Goal: Complete application form: Complete application form

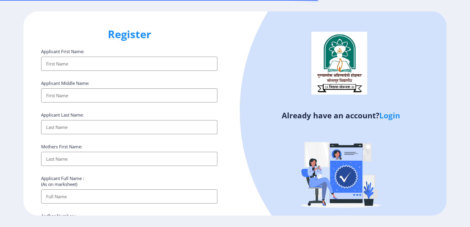
select select
click at [82, 66] on input "Applicant First Name:" at bounding box center [129, 64] width 176 height 14
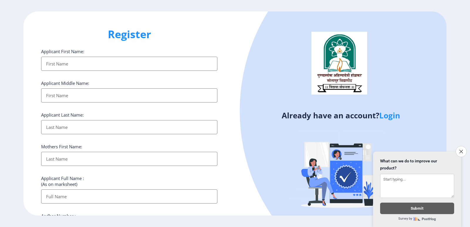
click at [76, 63] on input "Applicant First Name:" at bounding box center [129, 64] width 176 height 14
type input "[PERSON_NAME]"
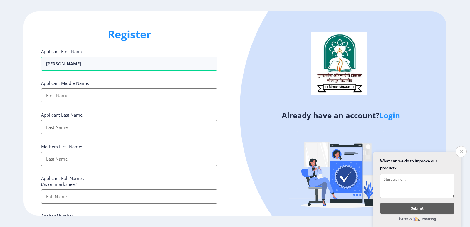
click at [59, 96] on input "Applicant First Name:" at bounding box center [129, 96] width 176 height 14
type input "Kuber"
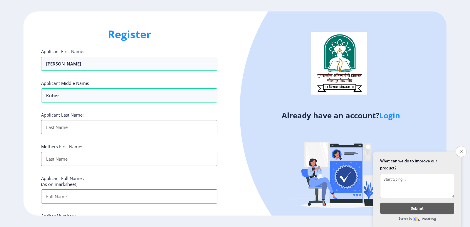
click at [67, 125] on input "Applicant First Name:" at bounding box center [129, 127] width 176 height 14
type input "[PERSON_NAME]"
click at [60, 159] on input "Applicant First Name:" at bounding box center [129, 159] width 176 height 14
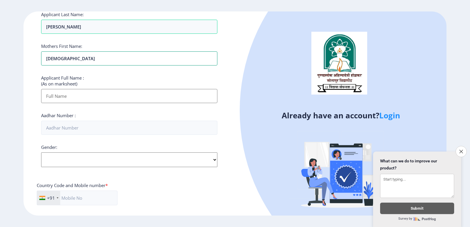
scroll to position [103, 0]
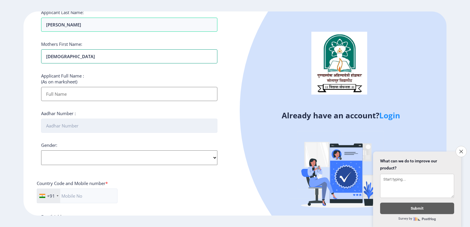
type input "[DEMOGRAPHIC_DATA]"
click at [63, 127] on input "Aadhar Number :" at bounding box center [129, 126] width 176 height 14
click at [63, 96] on input "Applicant First Name:" at bounding box center [129, 94] width 176 height 14
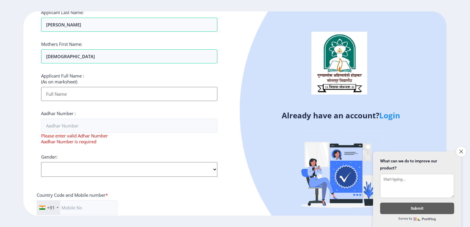
click at [67, 96] on input "Applicant First Name:" at bounding box center [129, 94] width 176 height 14
type input "[PERSON_NAME] [PERSON_NAME]"
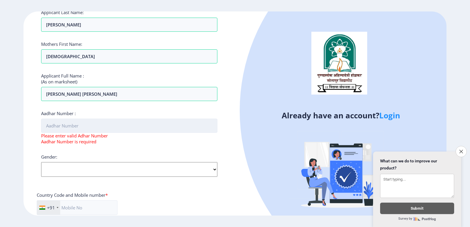
click at [53, 132] on div "Aadhar Number : Please enter valid Adhar Number Aadhar Number is required" at bounding box center [129, 128] width 176 height 34
click at [56, 130] on input "Aadhar Number :" at bounding box center [129, 126] width 176 height 14
click at [79, 119] on input "Aadhar Number :" at bounding box center [129, 126] width 176 height 14
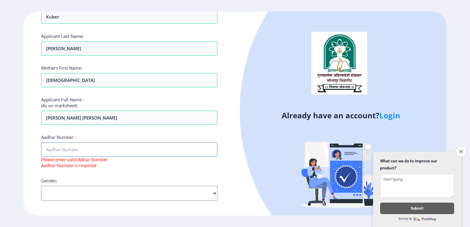
scroll to position [80, 0]
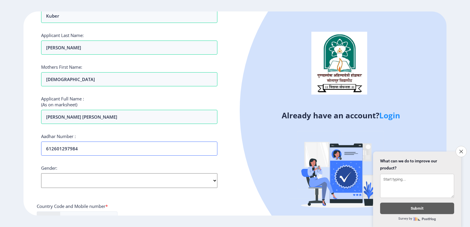
type input "612601297984"
click at [213, 181] on select "Select Gender [DEMOGRAPHIC_DATA] [DEMOGRAPHIC_DATA] Other" at bounding box center [129, 180] width 176 height 15
select select "[DEMOGRAPHIC_DATA]"
click at [41, 173] on select "Select Gender [DEMOGRAPHIC_DATA] [DEMOGRAPHIC_DATA] Other" at bounding box center [129, 180] width 176 height 15
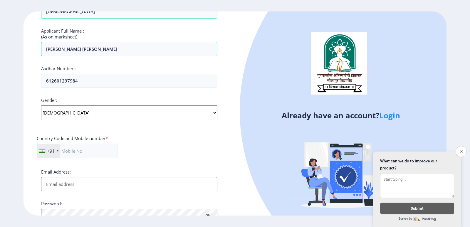
scroll to position [150, 0]
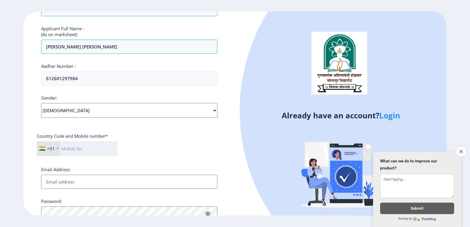
click at [67, 150] on input "text" at bounding box center [77, 148] width 81 height 15
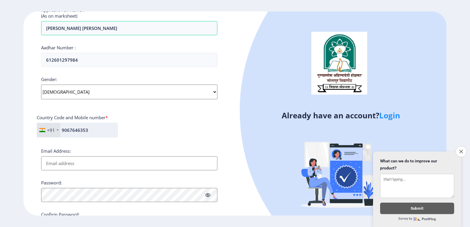
scroll to position [173, 0]
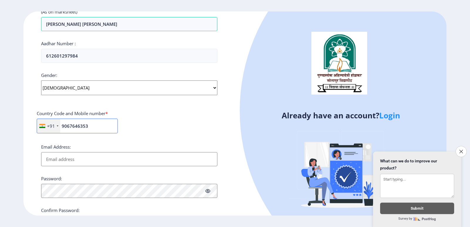
type input "9067646353"
click at [89, 161] on input "Email Address:" at bounding box center [129, 159] width 176 height 14
type input "S"
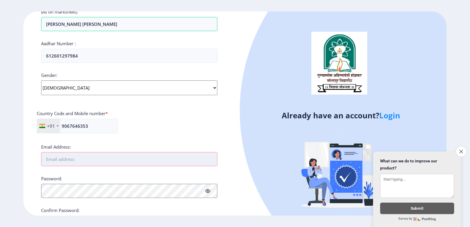
type input "s"
type input "S"
type input "s"
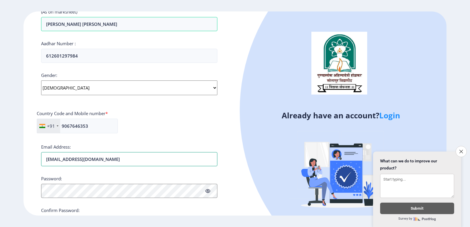
scroll to position [176, 0]
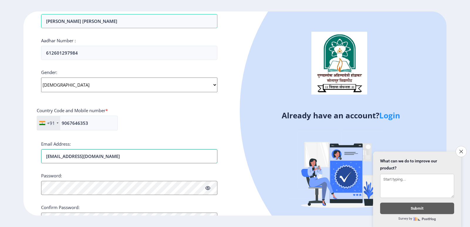
type input "[EMAIL_ADDRESS][DOMAIN_NAME]"
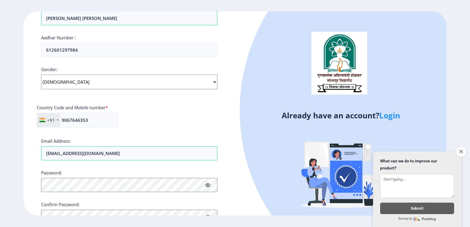
scroll to position [205, 0]
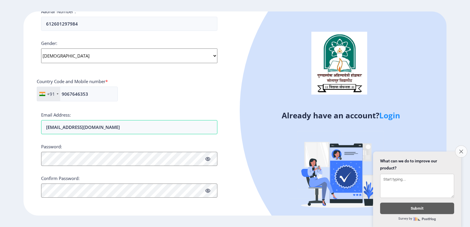
click at [460, 150] on icon "Close survey" at bounding box center [462, 152] width 4 height 4
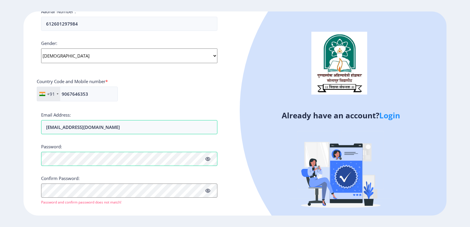
click at [208, 159] on icon at bounding box center [208, 159] width 5 height 4
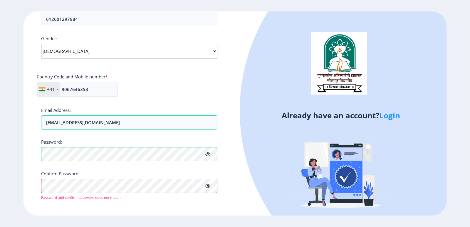
scroll to position [212, 0]
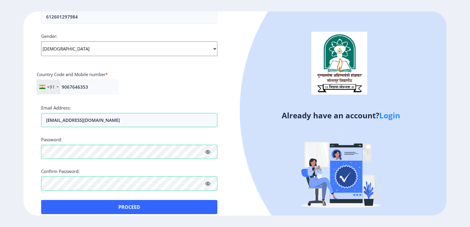
click at [94, 209] on div "Register Applicant First Name: [PERSON_NAME] Applicant Middle Name: [PERSON_NAM…" at bounding box center [130, 113] width 212 height 205
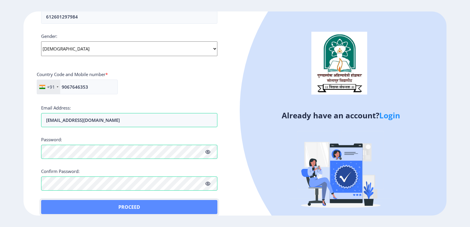
click at [124, 207] on button "Proceed" at bounding box center [129, 207] width 176 height 14
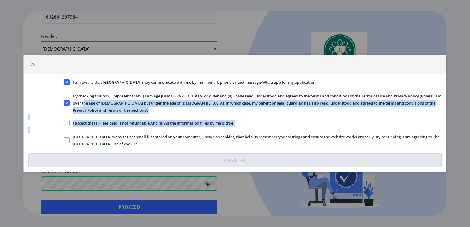
drag, startPoint x: 124, startPoint y: 207, endPoint x: 82, endPoint y: 108, distance: 107.8
click at [82, 108] on div "I am aware that [GEOGRAPHIC_DATA] may communicate with me by mail, email, phone…" at bounding box center [235, 113] width 470 height 227
click at [66, 138] on span at bounding box center [67, 141] width 6 height 6
click at [64, 141] on input "[GEOGRAPHIC_DATA] website uses small files stored on your computer, known as co…" at bounding box center [64, 141] width 0 height 0
checkbox input "true"
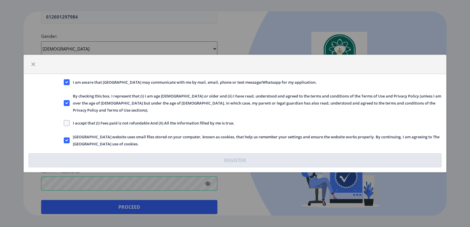
click at [88, 124] on nb-checkbox "I accept that (I) Fees paid is not refundable And (II) All the information fill…" at bounding box center [149, 125] width 171 height 6
drag, startPoint x: 88, startPoint y: 124, endPoint x: 84, endPoint y: 124, distance: 3.9
click at [88, 124] on nb-checkbox "I accept that (I) Fees paid is not refundable And (II) All the information fill…" at bounding box center [149, 125] width 171 height 6
click at [68, 120] on span at bounding box center [67, 123] width 6 height 6
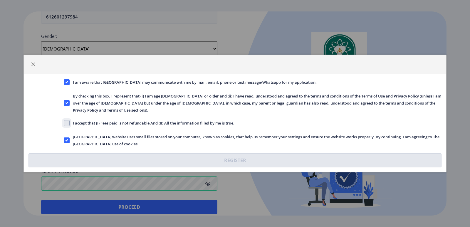
click at [64, 123] on input "I accept that (I) Fees paid is not refundable And (II) All the information fill…" at bounding box center [64, 123] width 0 height 0
checkbox input "true"
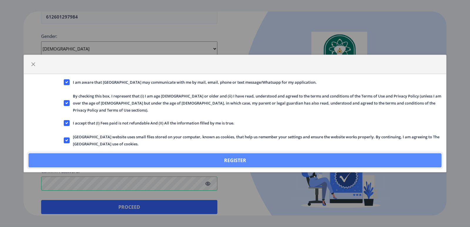
click at [164, 155] on button "Register" at bounding box center [235, 160] width 413 height 14
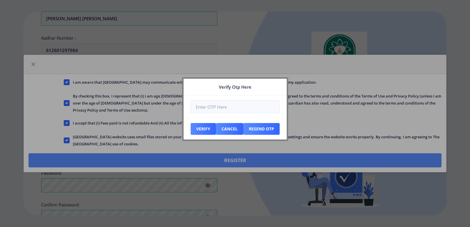
scroll to position [245, 0]
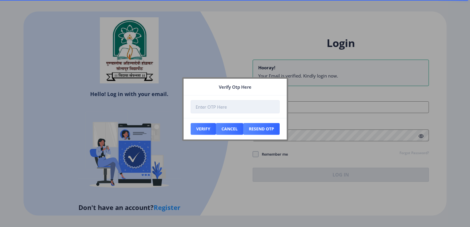
click at [214, 107] on input "number" at bounding box center [235, 106] width 89 height 13
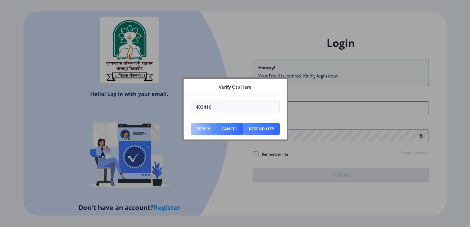
type input "403410"
click at [208, 128] on button "Verify" at bounding box center [203, 129] width 25 height 12
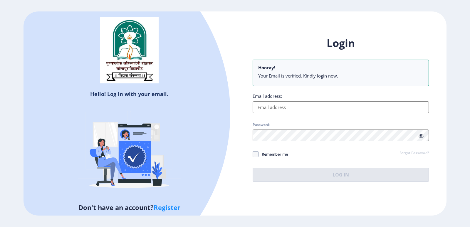
click at [233, 147] on div "Hello! Log in with your email. Don't have an account? Register" at bounding box center [130, 113] width 212 height 205
drag, startPoint x: 233, startPoint y: 147, endPoint x: 238, endPoint y: 143, distance: 6.1
click at [233, 147] on div "Hello! Log in with your email. Don't have an account? Register" at bounding box center [130, 113] width 212 height 205
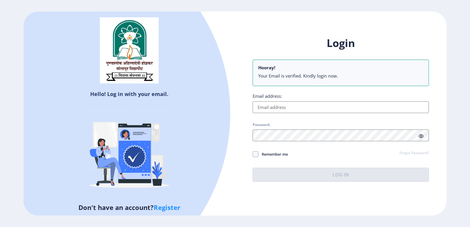
click at [235, 146] on div "Hello! Log in with your email. Don't have an account? Register" at bounding box center [130, 113] width 212 height 205
click at [283, 106] on input "Email address:" at bounding box center [341, 107] width 176 height 12
click at [290, 107] on input "Email address:" at bounding box center [341, 107] width 176 height 12
type input "[EMAIL_ADDRESS][DOMAIN_NAME]"
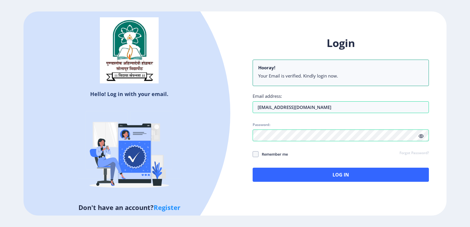
click at [421, 134] on icon at bounding box center [421, 136] width 5 height 4
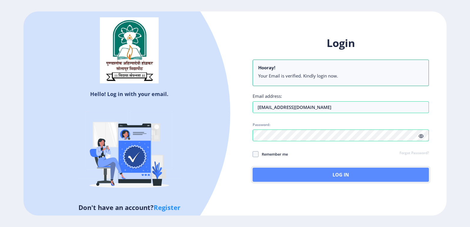
click at [320, 174] on button "Log In" at bounding box center [341, 175] width 176 height 14
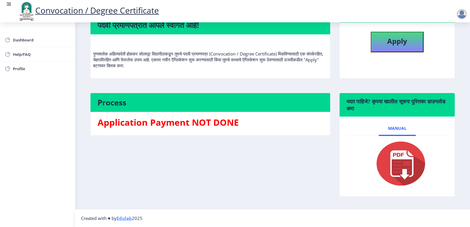
scroll to position [58, 0]
click at [407, 168] on img at bounding box center [397, 163] width 59 height 47
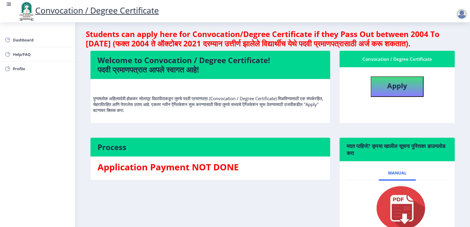
scroll to position [0, 0]
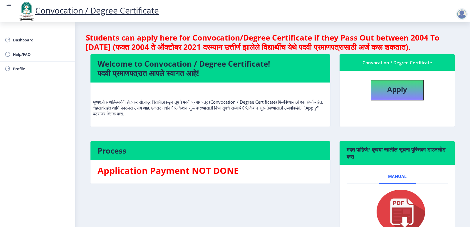
click at [223, 177] on h3 "Application Payment NOT DONE" at bounding box center [211, 171] width 226 height 12
click at [388, 94] on b "Apply" at bounding box center [398, 89] width 20 height 10
select select
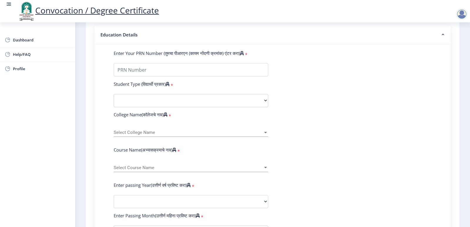
scroll to position [138, 0]
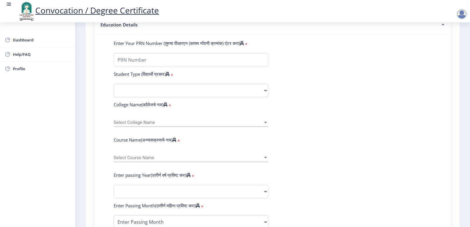
click at [170, 76] on icon at bounding box center [168, 74] width 4 height 4
click at [262, 97] on select "Select Student Type Regular External" at bounding box center [191, 90] width 155 height 13
select select "Regular"
click at [114, 90] on select "Select Student Type Regular External" at bounding box center [191, 90] width 155 height 13
click at [265, 125] on div "Select College Name Select College Name" at bounding box center [191, 121] width 155 height 12
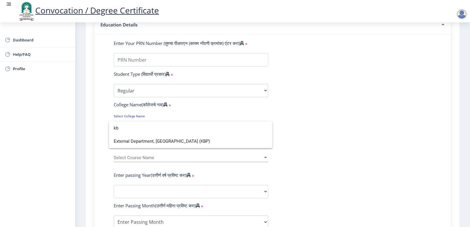
scroll to position [0, 0]
type input "k"
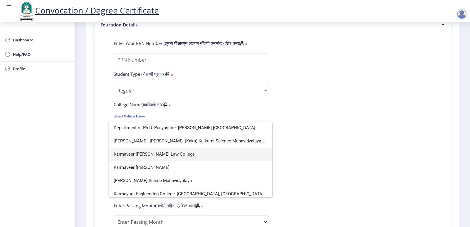
scroll to position [33, 0]
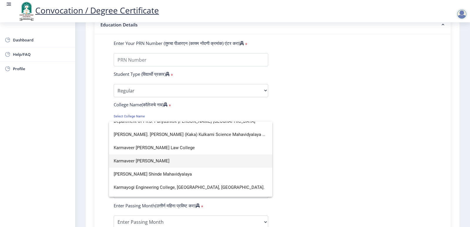
type input "kar"
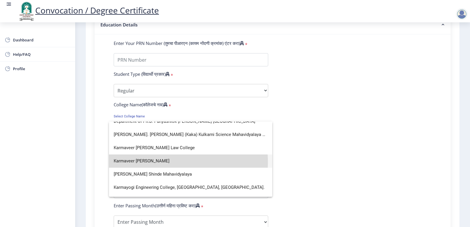
click at [154, 162] on span "Karmaveer [PERSON_NAME]" at bounding box center [191, 161] width 154 height 13
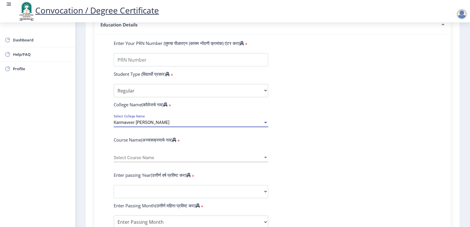
click at [265, 161] on div at bounding box center [265, 158] width 5 height 5
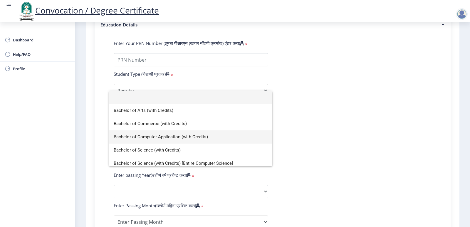
click at [130, 138] on span "Bachelor of Computer Application (with Credits)" at bounding box center [191, 137] width 154 height 13
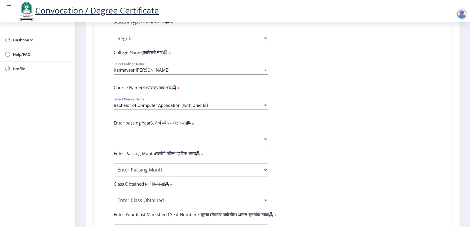
scroll to position [197, 0]
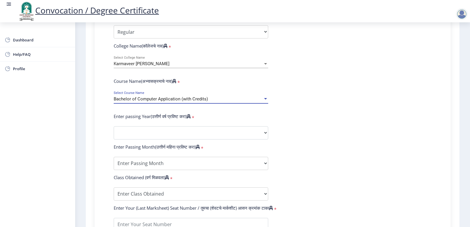
click at [263, 102] on div at bounding box center [265, 99] width 5 height 5
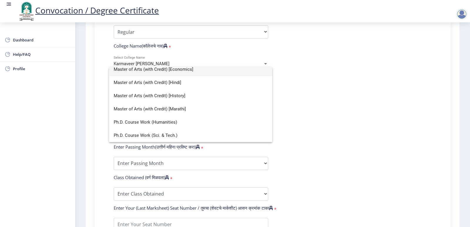
scroll to position [0, 0]
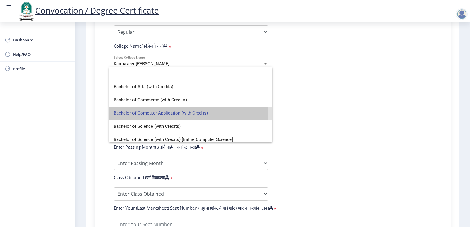
click at [176, 112] on span "Bachelor of Computer Application (with Credits)" at bounding box center [191, 113] width 154 height 13
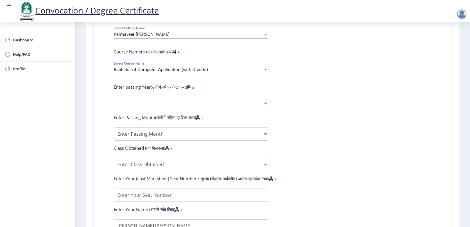
scroll to position [197, 0]
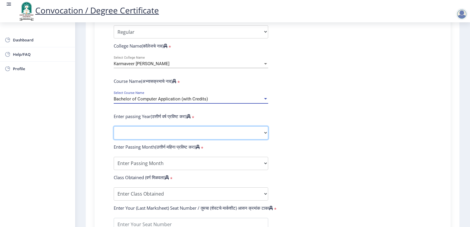
click at [261, 136] on select "2025 2024 2023 2022 2021 2020 2019 2018 2017 2016 2015 2014 2013 2012 2011 2010…" at bounding box center [191, 132] width 155 height 13
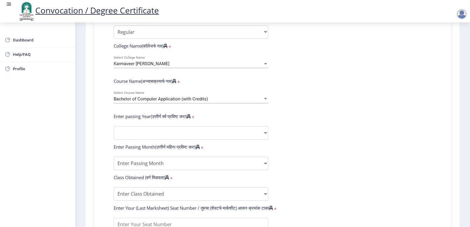
click at [349, 66] on form "Enter Your PRN Number (तुमचा पीआरएन (कायम नोंदणी क्रमांक) एंटर करा) * Student T…" at bounding box center [272, 137] width 327 height 312
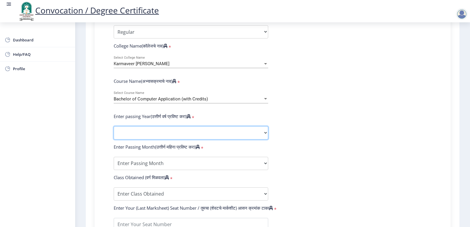
click at [263, 136] on select "2025 2024 2023 2022 2021 2020 2019 2018 2017 2016 2015 2014 2013 2012 2011 2010…" at bounding box center [191, 132] width 155 height 13
select select "2021"
click at [114, 132] on select "2025 2024 2023 2022 2021 2020 2019 2018 2017 2016 2015 2014 2013 2012 2011 2010…" at bounding box center [191, 132] width 155 height 13
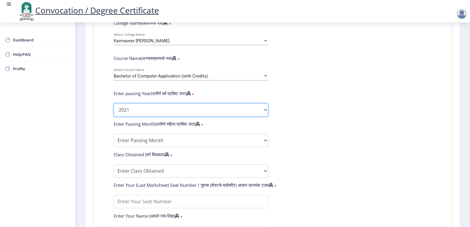
scroll to position [226, 0]
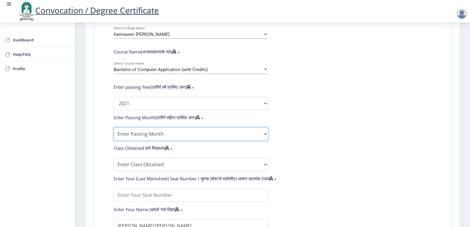
click at [140, 135] on select "Enter Passing Month March April May October November December" at bounding box center [191, 134] width 155 height 13
click at [395, 136] on form "Enter Your PRN Number (तुमचा पीआरएन (कायम नोंदणी क्रमांक) एंटर करा) * Student T…" at bounding box center [272, 108] width 327 height 312
click at [263, 139] on select "Enter Passing Month March April May October November December" at bounding box center [191, 134] width 155 height 13
click at [266, 139] on select "Enter Passing Month March April May October November December" at bounding box center [191, 134] width 155 height 13
click at [259, 137] on select "Enter Passing Month March April May October November December" at bounding box center [191, 134] width 155 height 13
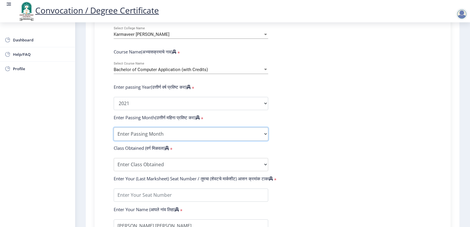
select select "October"
click at [114, 133] on select "Enter Passing Month March April May October November December" at bounding box center [191, 134] width 155 height 13
click at [258, 140] on select "Enter Passing Month March April May October November December" at bounding box center [191, 134] width 155 height 13
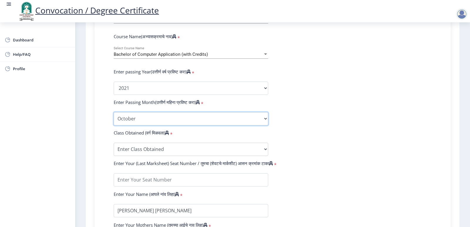
scroll to position [197, 0]
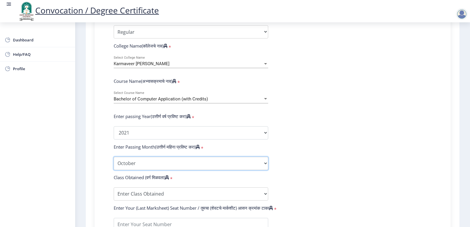
click at [237, 166] on select "Enter Passing Month March April May October November December" at bounding box center [191, 163] width 155 height 13
click at [114, 163] on select "Enter Passing Month March April May October November December" at bounding box center [191, 163] width 155 height 13
click at [172, 167] on select "Enter Passing Month March April May October November December" at bounding box center [191, 163] width 155 height 13
click at [114, 163] on select "Enter Passing Month March April May October November December" at bounding box center [191, 163] width 155 height 13
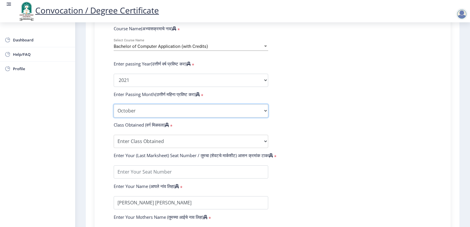
scroll to position [256, 0]
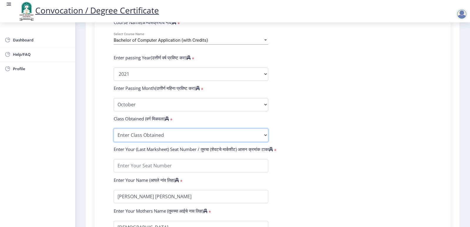
click at [146, 139] on select "Enter Class Obtained FIRST CLASS WITH DISTINCTION FIRST CLASS HIGHER SECOND CLA…" at bounding box center [191, 135] width 155 height 13
select select "Grade A+"
click at [114, 134] on select "Enter Class Obtained FIRST CLASS WITH DISTINCTION FIRST CLASS HIGHER SECOND CLA…" at bounding box center [191, 135] width 155 height 13
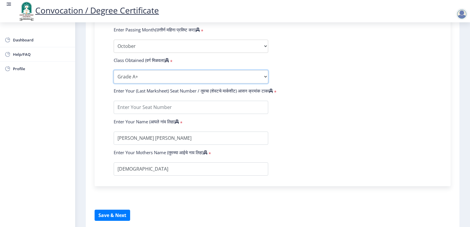
scroll to position [314, 0]
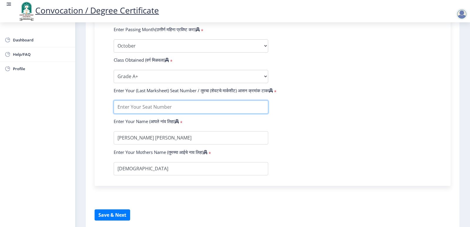
click at [130, 114] on input "textarea" at bounding box center [191, 107] width 155 height 13
type input "1813615"
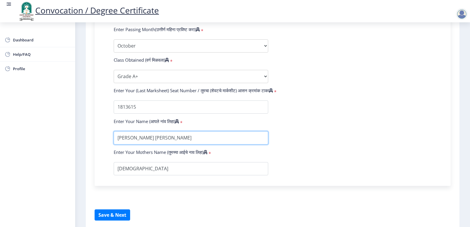
click at [156, 144] on input "textarea" at bounding box center [191, 137] width 155 height 13
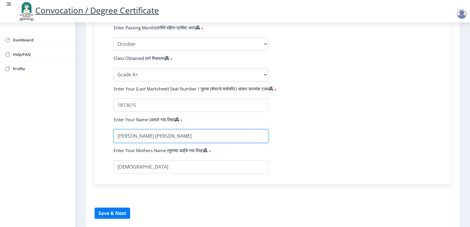
scroll to position [344, 0]
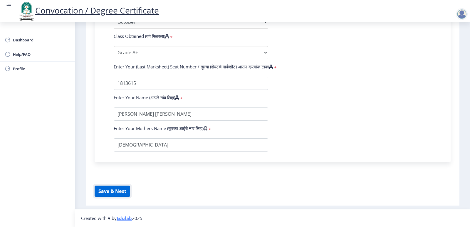
click at [113, 193] on button "Save & Next" at bounding box center [113, 191] width 36 height 11
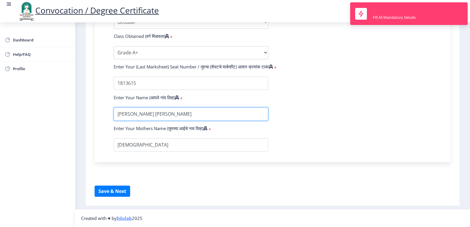
click at [178, 114] on input "textarea" at bounding box center [191, 114] width 155 height 13
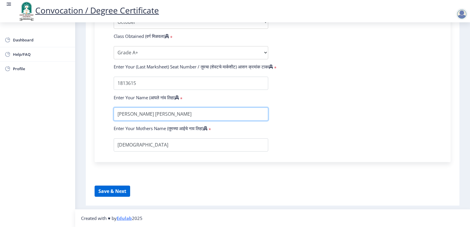
type input "[PERSON_NAME] [PERSON_NAME]"
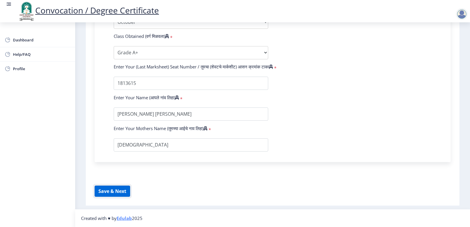
click at [117, 190] on button "Save & Next" at bounding box center [113, 191] width 36 height 11
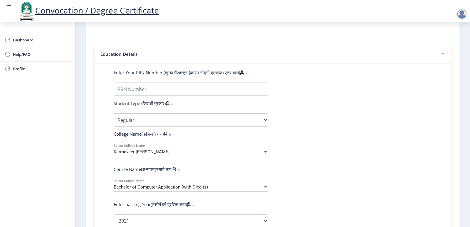
scroll to position [79, 0]
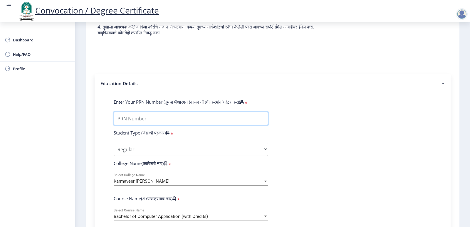
click at [187, 123] on input "Enter Your PRN Number (तुमचा पीआरएन (कायम नोंदणी क्रमांक) एंटर करा)" at bounding box center [191, 118] width 155 height 13
drag, startPoint x: 129, startPoint y: 124, endPoint x: 138, endPoint y: 124, distance: 9.1
click at [138, 124] on input "Enter Your PRN Number (तुमचा पीआरएन (कायम नोंदणी क्रमांक) एंटर करा)" at bounding box center [191, 118] width 155 height 13
type input "2018032500136152"
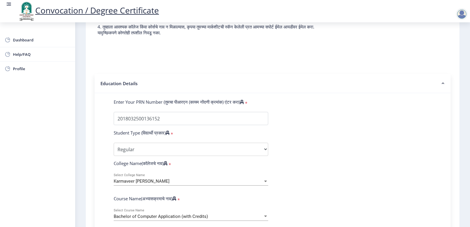
click at [214, 138] on div "Student Type (विद्यार्थी प्रकार) *" at bounding box center [190, 134] width 163 height 8
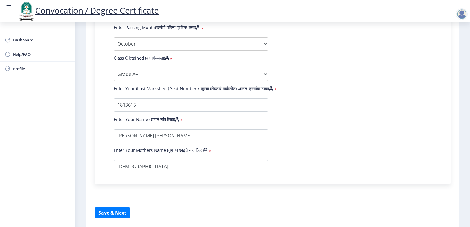
scroll to position [344, 0]
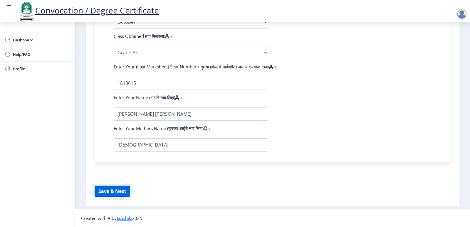
click at [114, 191] on button "Save & Next" at bounding box center [113, 191] width 36 height 11
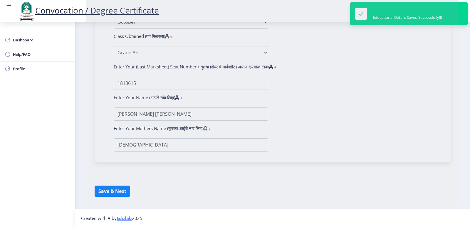
select select
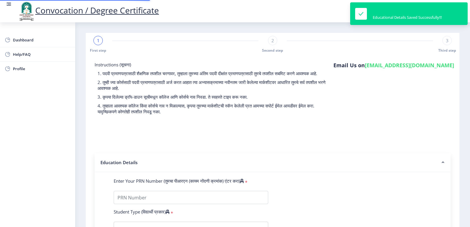
type input "2018032500136152"
select select "Regular"
select select "2021"
select select "October"
select select "Grade A+"
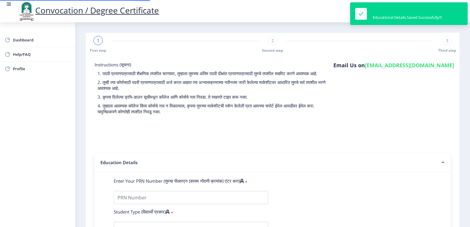
type input "1813615"
type input "[PERSON_NAME] [PERSON_NAME]"
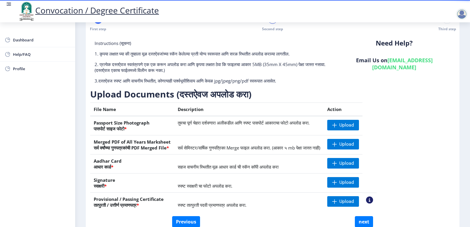
scroll to position [52, 0]
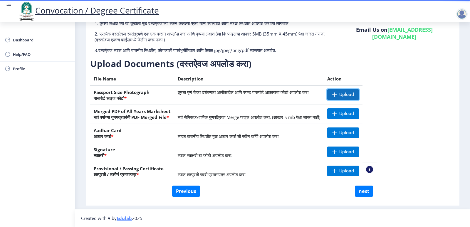
click at [354, 93] on span "Upload" at bounding box center [347, 95] width 15 height 6
click at [354, 112] on span "Upload" at bounding box center [347, 114] width 15 height 6
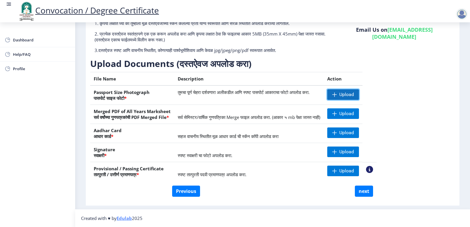
click at [359, 93] on span "Upload" at bounding box center [344, 94] width 32 height 11
click at [358, 94] on span "Upload" at bounding box center [344, 94] width 32 height 11
click at [146, 168] on th "Provisional / Passing Certificate तात्पुरती / उत्तीर्ण प्रमाणपत्र *" at bounding box center [132, 171] width 84 height 19
click at [247, 175] on span "स्पष्ट तात्पुरती पदवी प्रमाणपत्र अपलोड करा." at bounding box center [212, 175] width 69 height 6
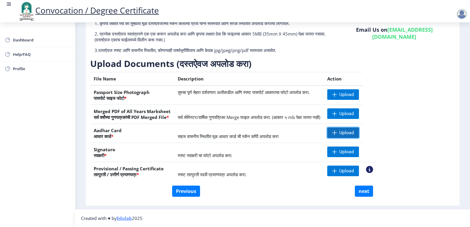
click at [354, 133] on span "Upload" at bounding box center [347, 133] width 15 height 6
click at [345, 133] on nb-action at bounding box center [336, 133] width 17 height 11
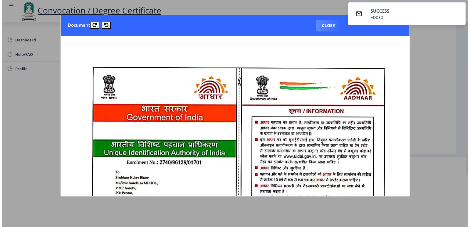
scroll to position [0, 0]
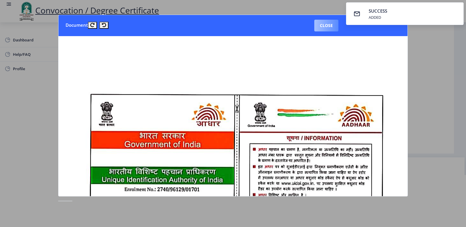
click at [328, 23] on button "Close" at bounding box center [326, 26] width 24 height 12
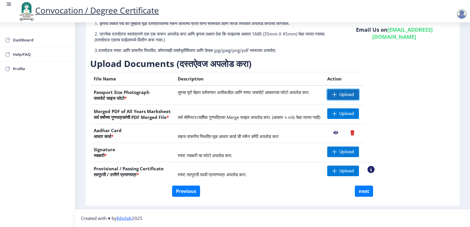
click at [337, 95] on span at bounding box center [335, 94] width 5 height 5
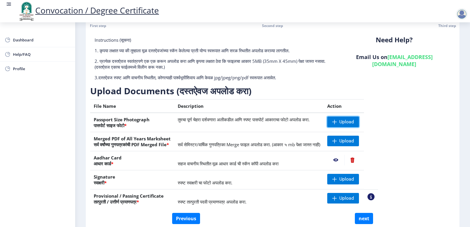
scroll to position [52, 0]
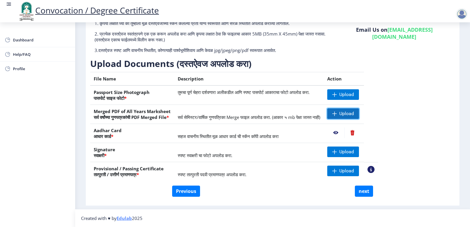
click at [337, 112] on span at bounding box center [335, 113] width 5 height 5
click at [354, 116] on span "Upload" at bounding box center [347, 114] width 15 height 6
click at [345, 112] on nb-action at bounding box center [336, 114] width 17 height 11
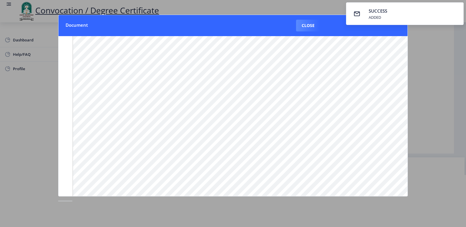
scroll to position [58, 0]
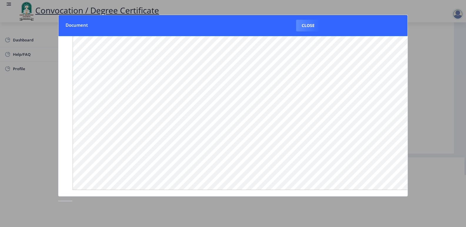
click at [425, 39] on div at bounding box center [233, 113] width 466 height 227
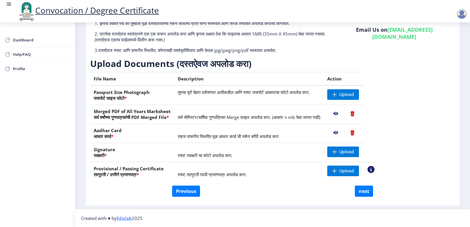
click at [361, 114] on nb-action at bounding box center [353, 114] width 16 height 11
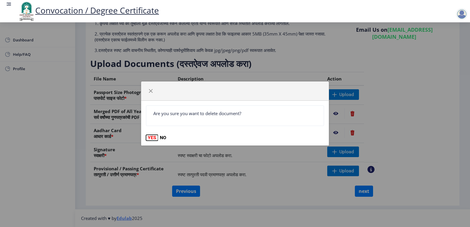
click at [151, 137] on button "YES" at bounding box center [152, 138] width 12 height 6
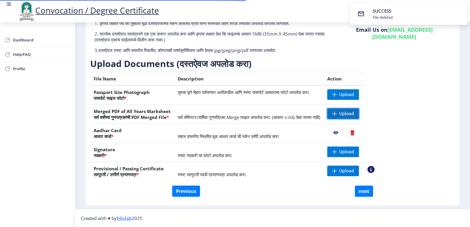
click at [354, 114] on span "Upload" at bounding box center [347, 114] width 15 height 6
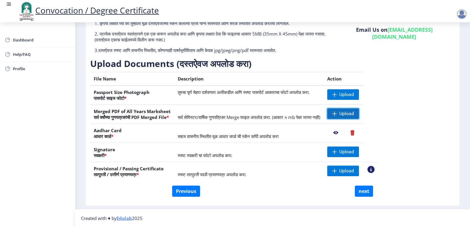
click at [354, 111] on span "Upload" at bounding box center [347, 114] width 15 height 6
click at [337, 115] on span at bounding box center [335, 113] width 5 height 5
click at [345, 112] on nb-action at bounding box center [336, 114] width 17 height 11
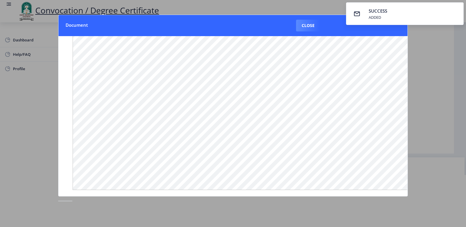
click at [446, 62] on div at bounding box center [233, 113] width 466 height 227
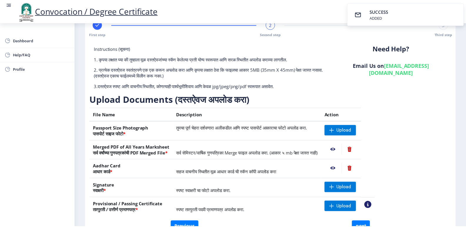
scroll to position [52, 0]
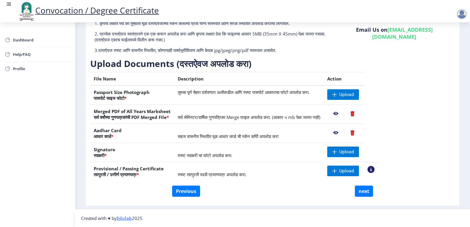
click at [292, 198] on div "Instructions (सूचना) 1. कृपया लक्षात घ्या की तुम्हाला मूळ दस्तऐवजांच्या स्कॅन क…" at bounding box center [273, 103] width 368 height 199
click at [354, 169] on span "Upload" at bounding box center [347, 171] width 15 height 6
click at [345, 172] on nb-action at bounding box center [336, 171] width 17 height 11
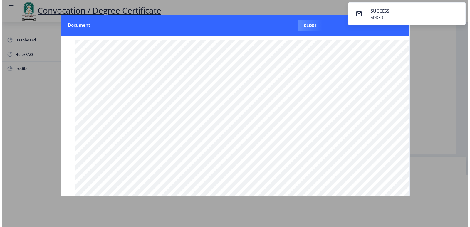
scroll to position [0, 0]
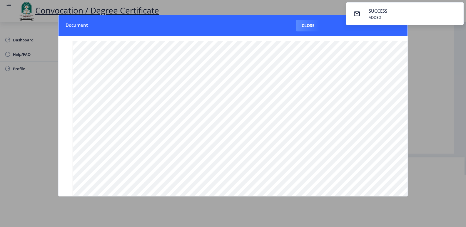
click at [441, 51] on div at bounding box center [233, 113] width 466 height 227
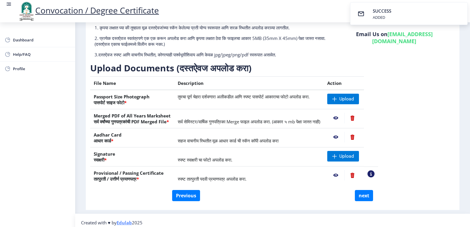
scroll to position [52, 0]
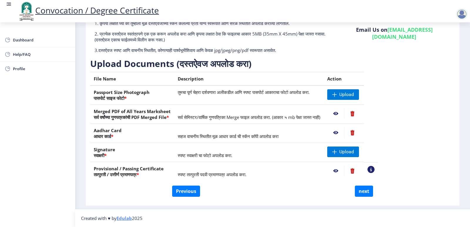
click at [446, 116] on div "Instructions (सूचना) 1. कृपया लक्षात घ्या की तुम्हाला मूळ दस्तऐवजांच्या स्कॅन क…" at bounding box center [272, 98] width 365 height 176
click at [359, 91] on span "Upload" at bounding box center [344, 94] width 32 height 11
click at [429, 86] on div "Instructions (सूचना) 1. कृपया लक्षात घ्या की तुम्हाला मूळ दस्तऐवजांच्या स्कॅन क…" at bounding box center [272, 98] width 365 height 176
click at [337, 94] on span at bounding box center [335, 94] width 5 height 5
click at [354, 93] on span "Upload" at bounding box center [347, 95] width 15 height 6
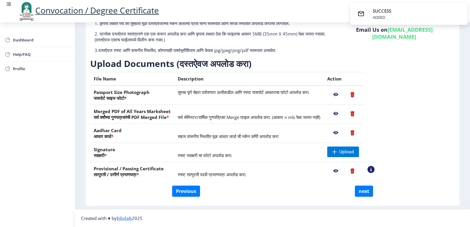
click at [432, 137] on div "Instructions (सूचना) 1. कृपया लक्षात घ्या की तुम्हाला मूळ दस्तऐवजांच्या स्कॅन क…" at bounding box center [272, 98] width 365 height 176
click at [354, 149] on span "Upload" at bounding box center [347, 152] width 15 height 6
click at [345, 153] on nb-action at bounding box center [336, 152] width 17 height 11
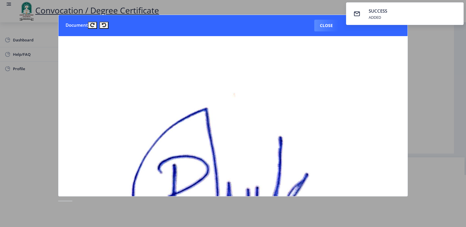
scroll to position [0, 0]
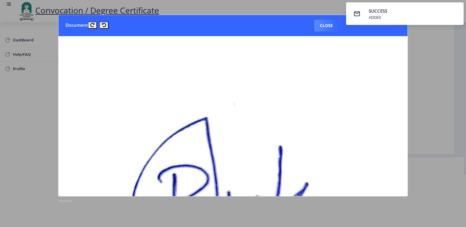
click at [319, 24] on button "Close" at bounding box center [326, 26] width 24 height 12
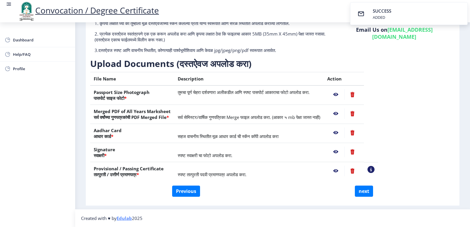
click at [345, 171] on nb-action at bounding box center [336, 171] width 17 height 11
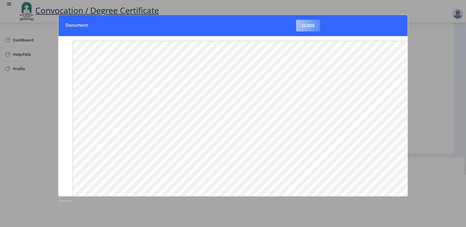
click at [310, 26] on button "Close" at bounding box center [308, 26] width 24 height 12
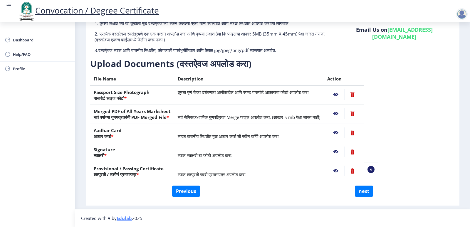
click at [345, 131] on nb-action at bounding box center [336, 133] width 17 height 11
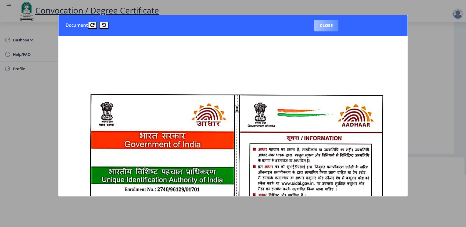
click at [328, 23] on button "Close" at bounding box center [326, 26] width 24 height 12
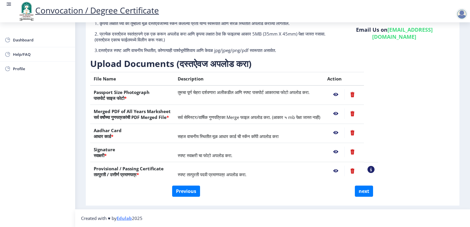
click at [345, 111] on nb-action at bounding box center [336, 114] width 17 height 11
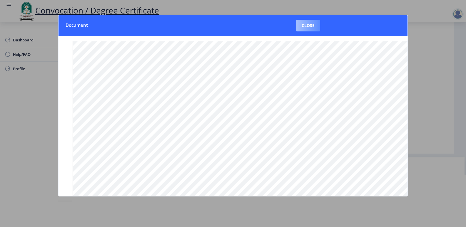
click at [316, 28] on button "Close" at bounding box center [308, 26] width 24 height 12
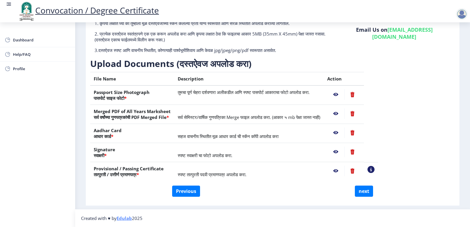
click at [345, 94] on nb-action at bounding box center [336, 94] width 17 height 11
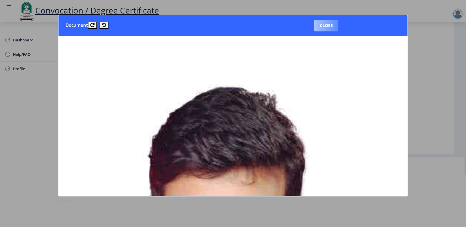
click at [322, 25] on button "Close" at bounding box center [326, 26] width 24 height 12
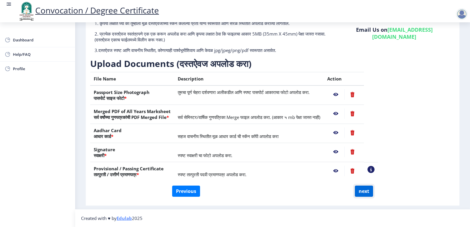
click at [363, 191] on button "next" at bounding box center [364, 191] width 18 height 11
select select
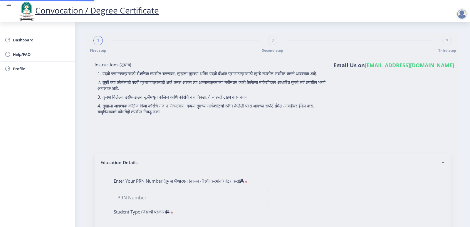
select select
type input "2018032500136152"
select select "Regular"
select select "2021"
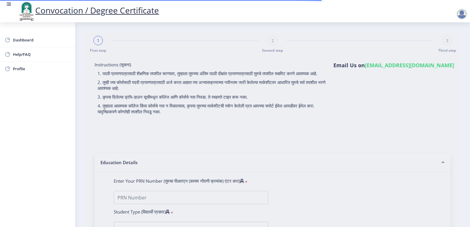
select select "October"
select select "Grade A+"
type input "1813615"
type input "[PERSON_NAME] [PERSON_NAME]"
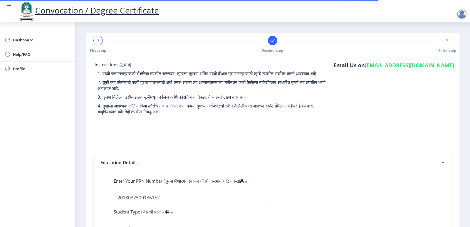
select select
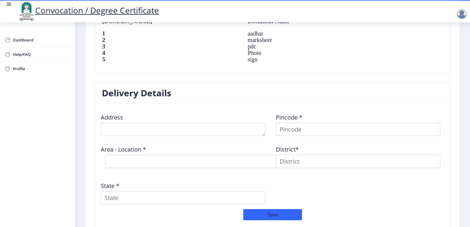
scroll to position [468, 0]
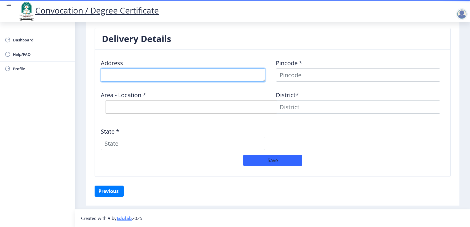
click at [123, 72] on textarea at bounding box center [183, 75] width 165 height 13
click at [152, 76] on textarea at bounding box center [183, 75] width 165 height 13
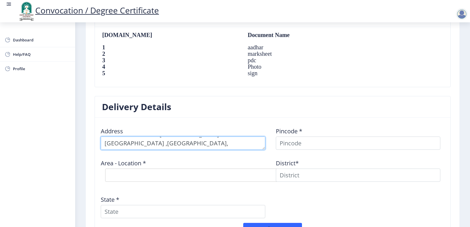
scroll to position [409, 0]
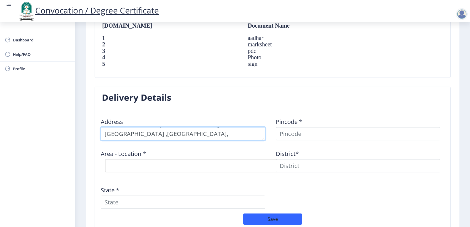
type textarea "Mu/Post Aundhi Tal-[GEOGRAPHIC_DATA] Dist-[GEOGRAPHIC_DATA] ,[GEOGRAPHIC_DATA],…"
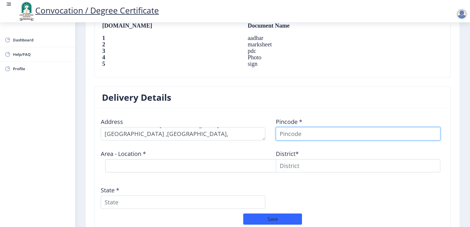
click at [327, 131] on input at bounding box center [358, 133] width 165 height 13
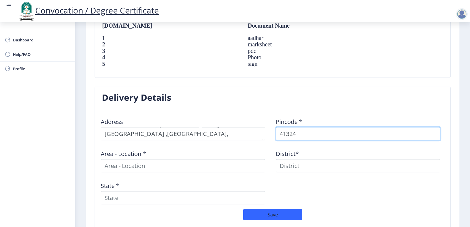
type input "413248"
select select
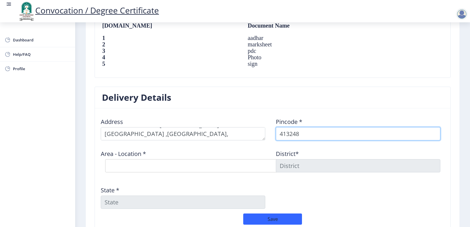
type input "413248"
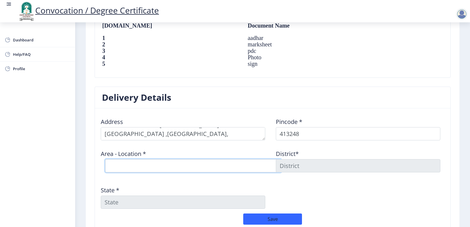
click at [141, 162] on select "Select Area Location [GEOGRAPHIC_DATA] B.O Konheri B.O Patkul B.O Pennur S.O Po…" at bounding box center [193, 165] width 176 height 13
select select "1: Object"
click at [105, 159] on select "Select Area Location [GEOGRAPHIC_DATA] B.O Konheri B.O Patkul B.O Pennur S.O Po…" at bounding box center [193, 165] width 176 height 13
type input "SOLAPUR"
type input "[GEOGRAPHIC_DATA]"
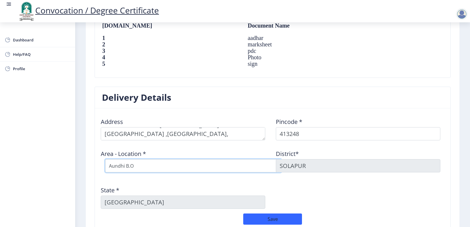
scroll to position [468, 0]
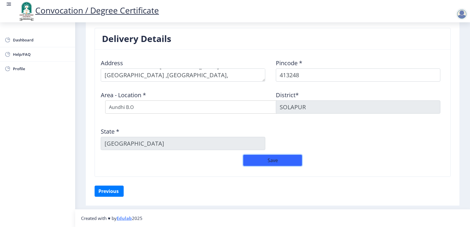
click at [273, 158] on button "Save" at bounding box center [272, 160] width 59 height 11
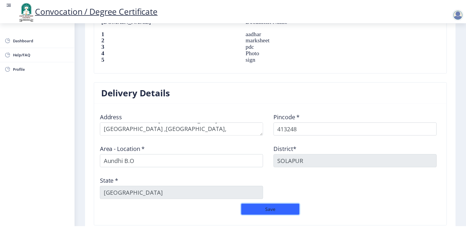
scroll to position [480, 0]
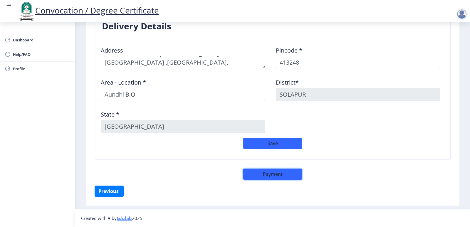
click at [271, 175] on button "Payment" at bounding box center [272, 174] width 59 height 11
select select "sealed"
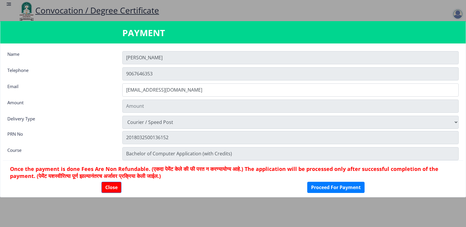
scroll to position [480, 0]
type input "2885"
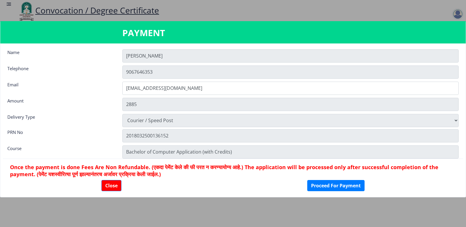
scroll to position [0, 0]
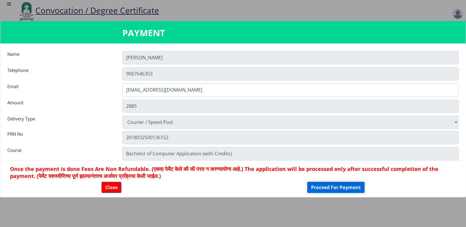
click at [335, 186] on button "Proceed For Payment" at bounding box center [335, 187] width 57 height 11
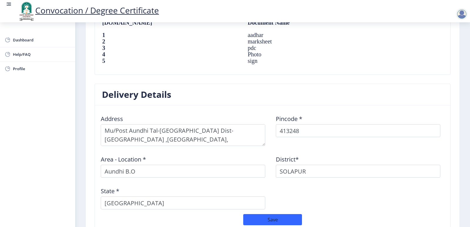
scroll to position [488, 0]
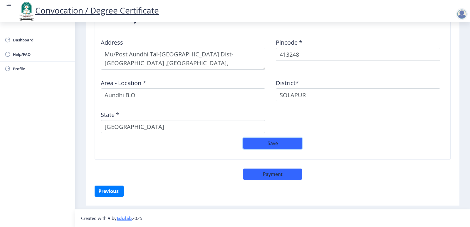
click at [272, 141] on button "Save" at bounding box center [272, 143] width 59 height 11
click at [264, 142] on button "Save" at bounding box center [272, 143] width 59 height 11
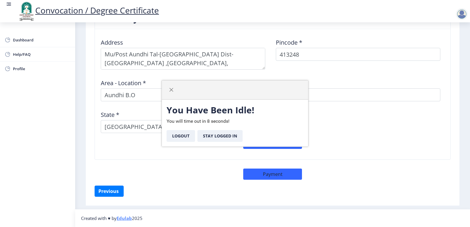
click at [161, 175] on div "Delivery Details Address Pincode * 413248 Area - Location * Aundhi B.O District…" at bounding box center [272, 96] width 365 height 178
